Goal: Transaction & Acquisition: Book appointment/travel/reservation

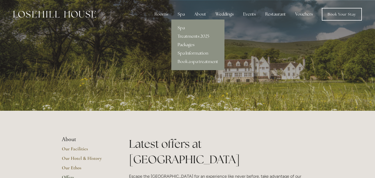
click at [187, 45] on link "Packages" at bounding box center [198, 45] width 53 height 8
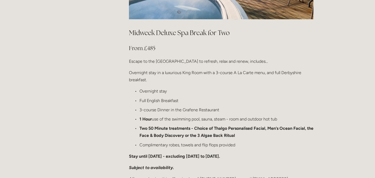
scroll to position [609, 0]
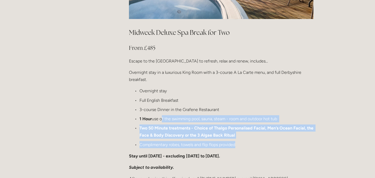
drag, startPoint x: 236, startPoint y: 132, endPoint x: 158, endPoint y: 101, distance: 83.7
click at [161, 103] on ul "Overnight stay Full English Breakfast 3-course Dinner in the Grafene Restaurant…" at bounding box center [221, 117] width 185 height 61
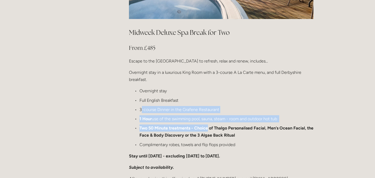
drag, startPoint x: 142, startPoint y: 94, endPoint x: 225, endPoint y: 117, distance: 86.3
click at [211, 112] on ul "Overnight stay Full English Breakfast 3-course Dinner in the Grafene Restaurant…" at bounding box center [221, 117] width 185 height 61
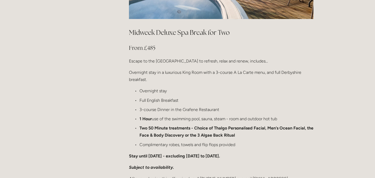
click at [229, 125] on strong "Two 50 Minute treatments - Choice of Thalgo Personalised Facial, Men’s Ocean Fa…" at bounding box center [227, 131] width 175 height 12
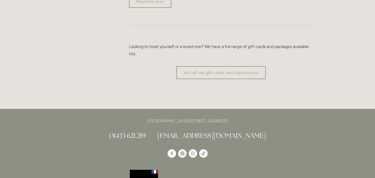
scroll to position [1059, 0]
